Goal: Find specific fact: Find specific fact

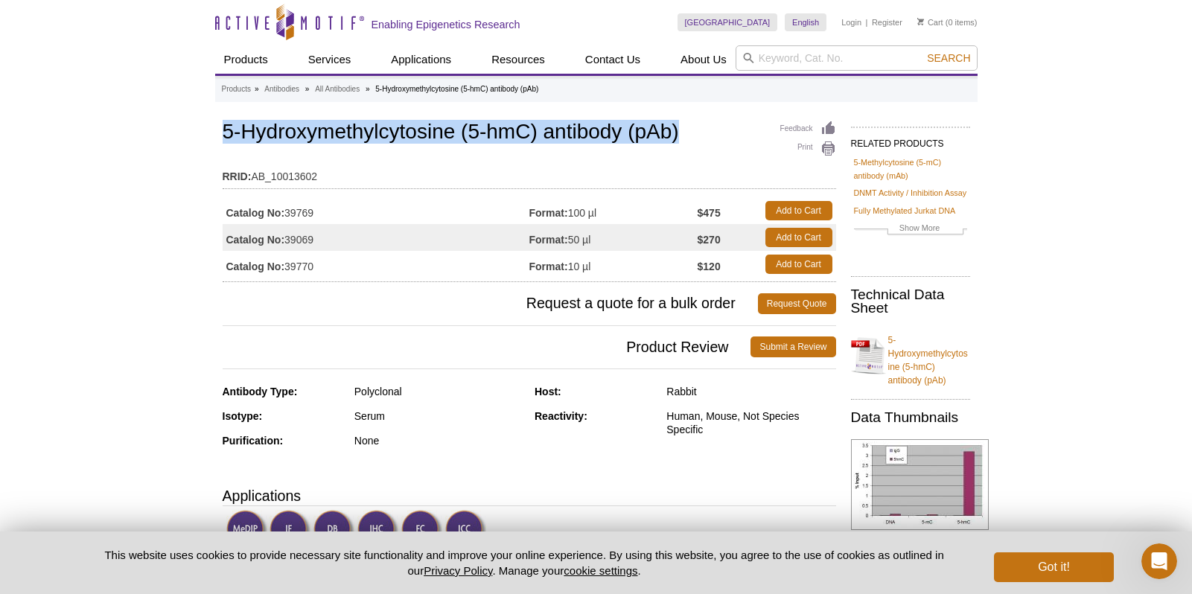
drag, startPoint x: 224, startPoint y: 130, endPoint x: 695, endPoint y: 135, distance: 471.3
click at [695, 135] on h1 "5-Hydroxymethylcytosine (5-hmC) antibody (pAb)" at bounding box center [529, 133] width 613 height 25
copy h1 "5-Hydroxymethylcytosine (5-hmC) antibody (pAb)"
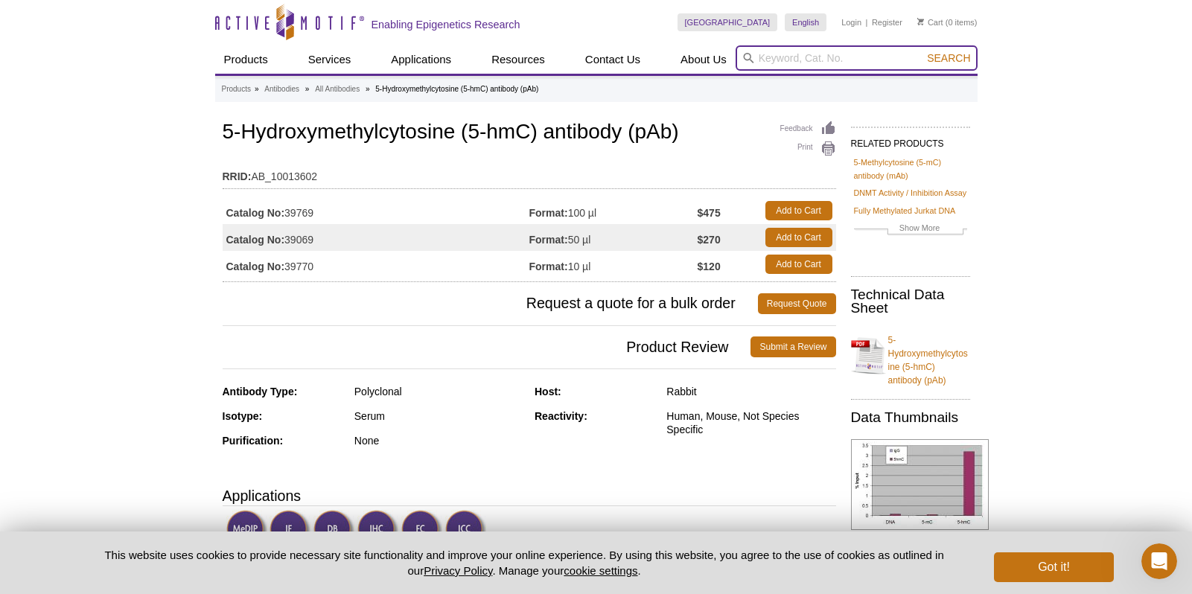
click at [771, 57] on input "search" at bounding box center [857, 57] width 242 height 25
paste input "5-Hydroxymethylcytosine (5-hmC) antibody (pAb)"
type input "5-Hydroxymethylcytosine (5-hmC) antibody (pAb)"
click at [922, 51] on button "Search" at bounding box center [948, 57] width 52 height 13
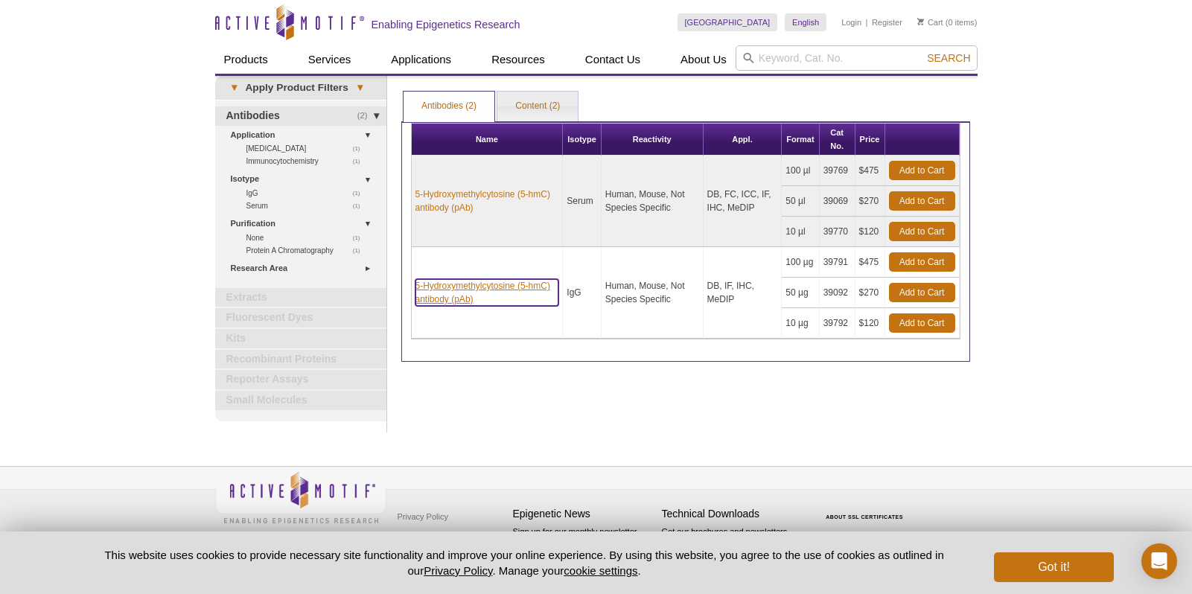
click at [508, 286] on link "5-Hydroxymethylcytosine (5-hmC) antibody (pAb)" at bounding box center [487, 292] width 144 height 27
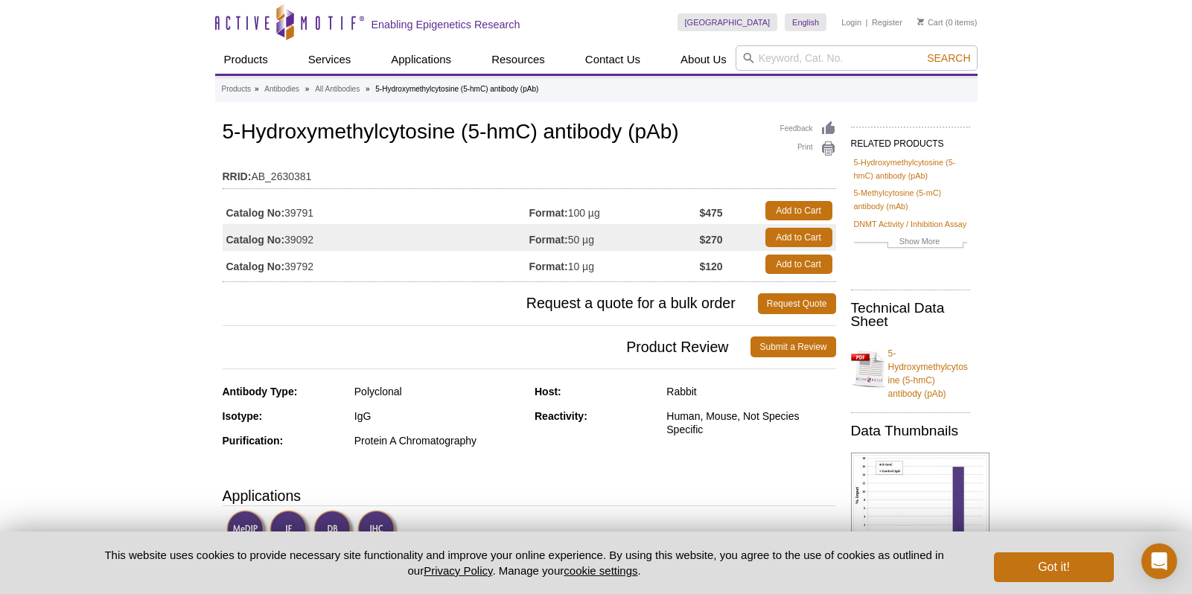
click at [299, 241] on td "Catalog No: 39092" at bounding box center [376, 237] width 307 height 27
copy td "39092"
